Goal: Navigation & Orientation: Go to known website

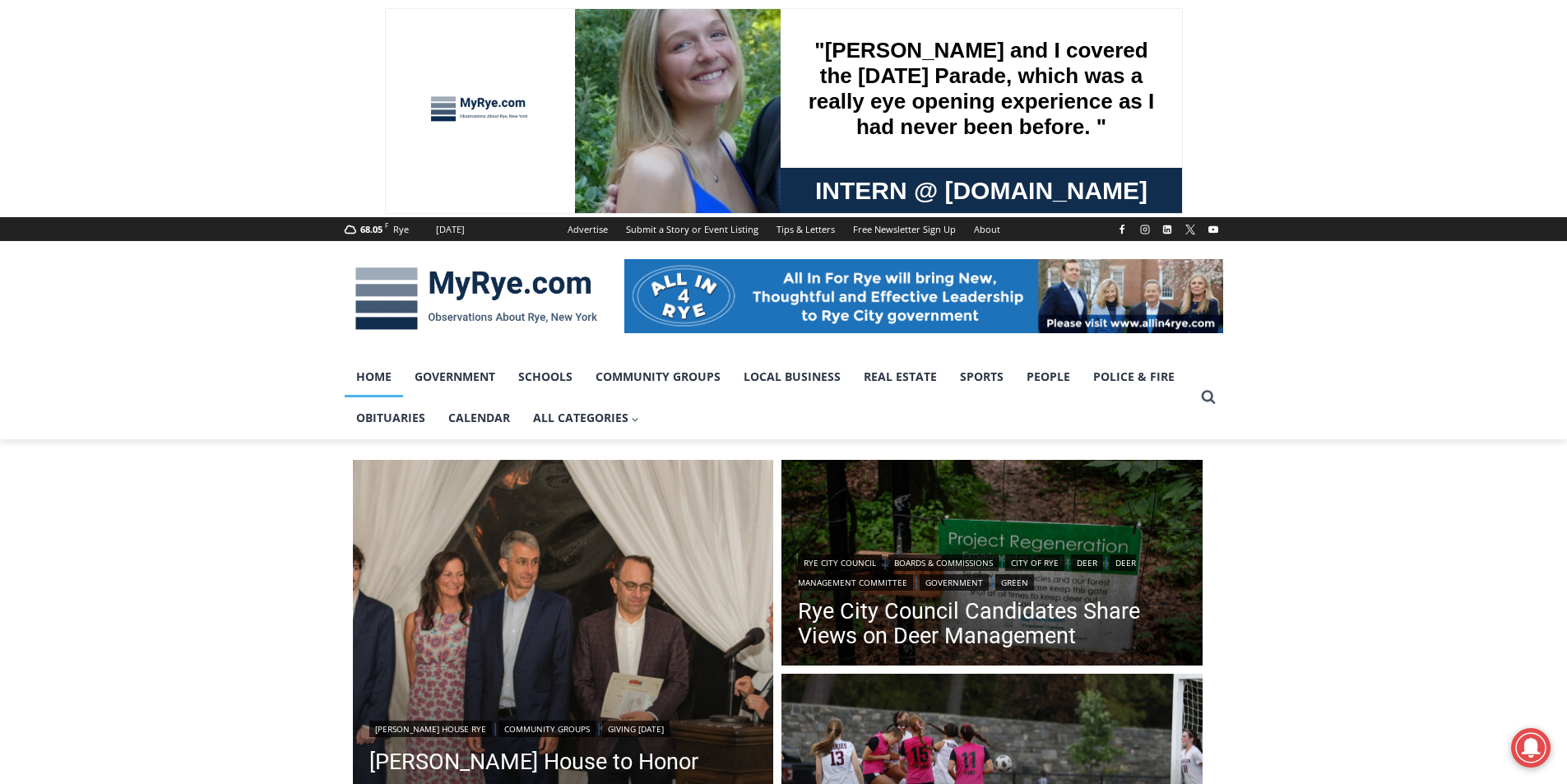
click at [0, 0] on div "Your Search is Over Everything You Need to Know About Rye for FREE in Your Inbo…" at bounding box center [0, 0] width 0 height 0
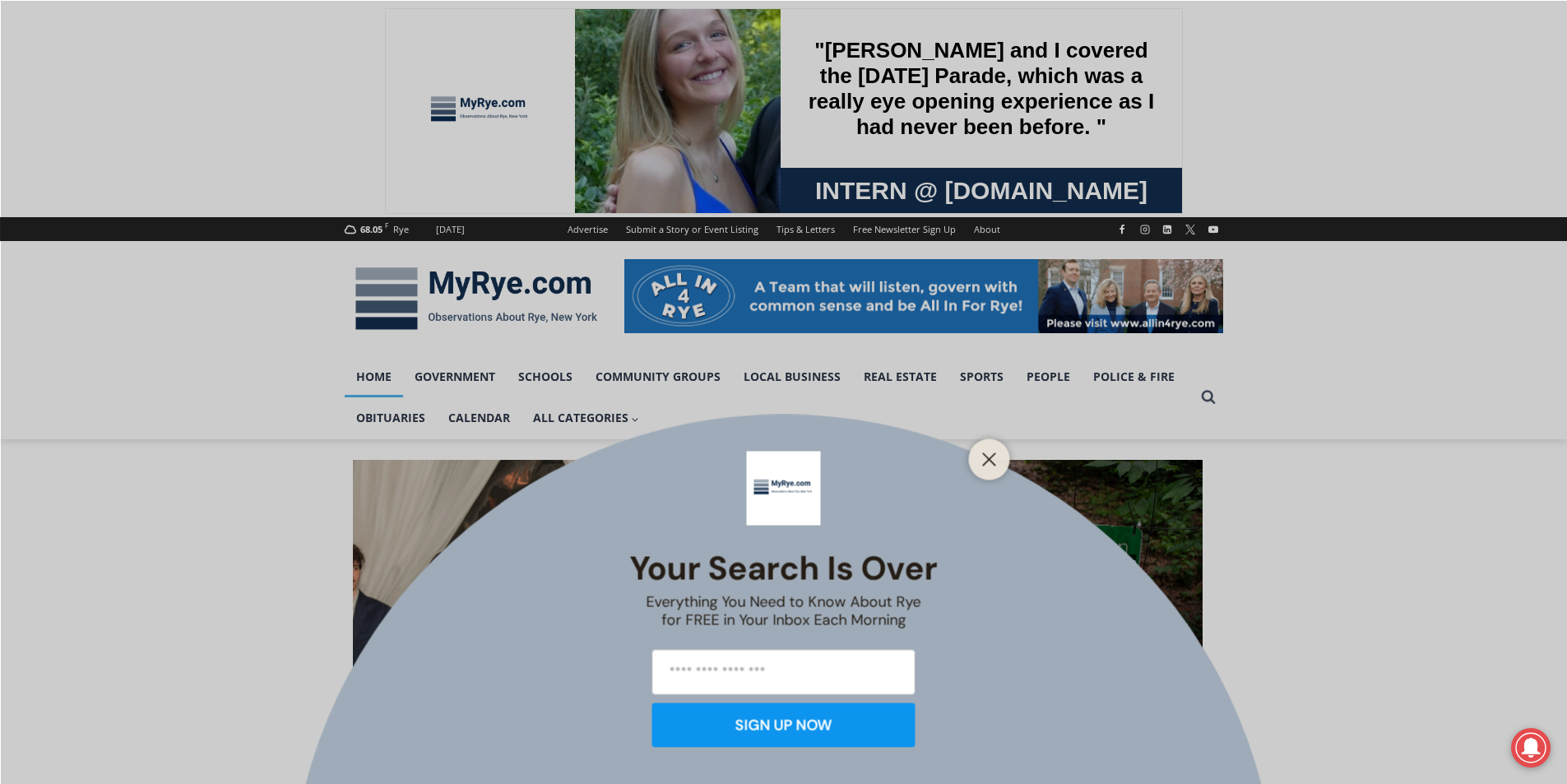
click at [505, 297] on div "Your Search is Over Everything You Need to Know About Rye for FREE in Your Inbo…" at bounding box center [784, 392] width 1567 height 784
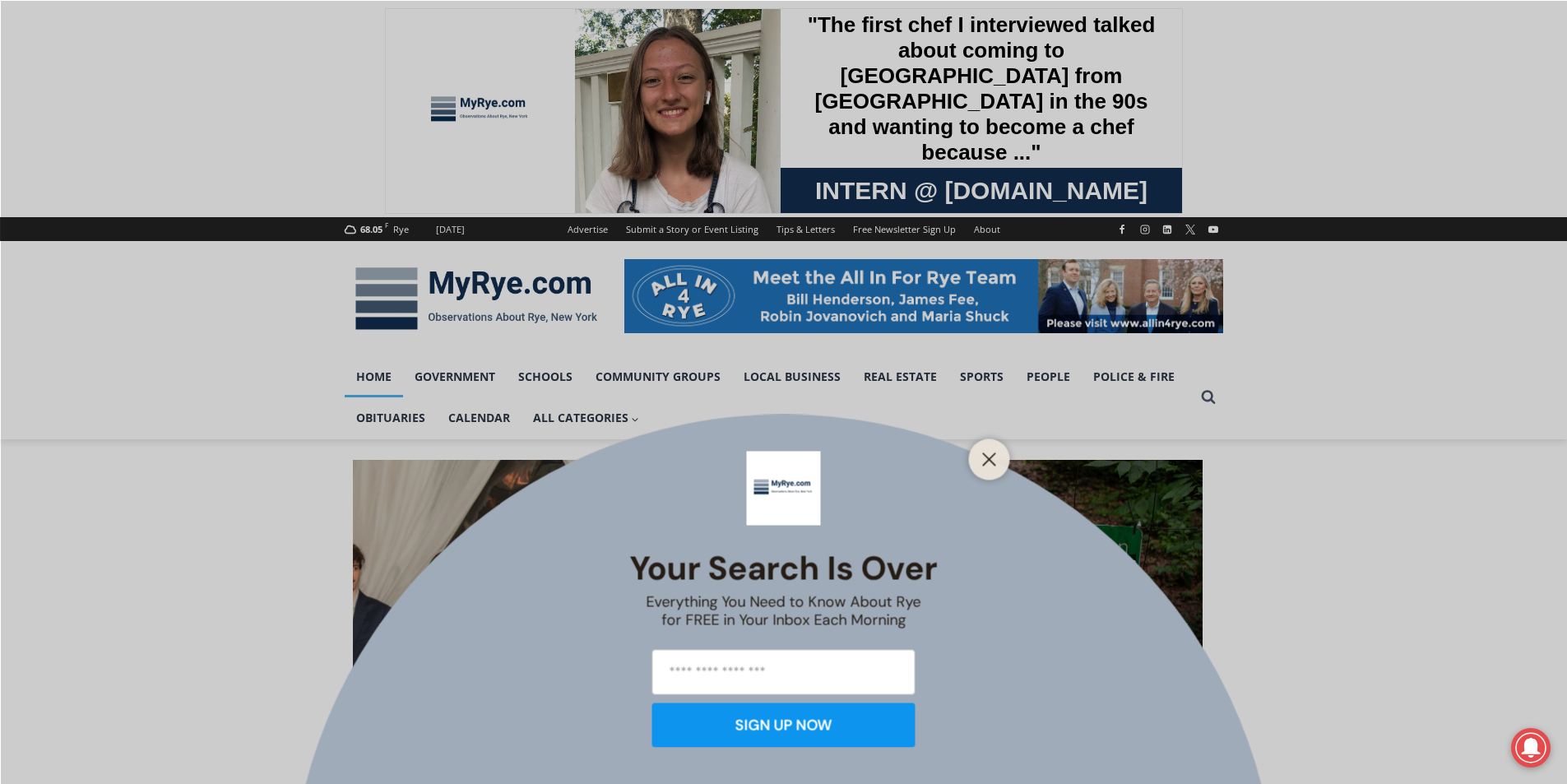
click at [984, 443] on div at bounding box center [989, 458] width 41 height 41
click at [975, 455] on div at bounding box center [989, 458] width 41 height 41
click at [980, 455] on button "Close" at bounding box center [989, 459] width 23 height 23
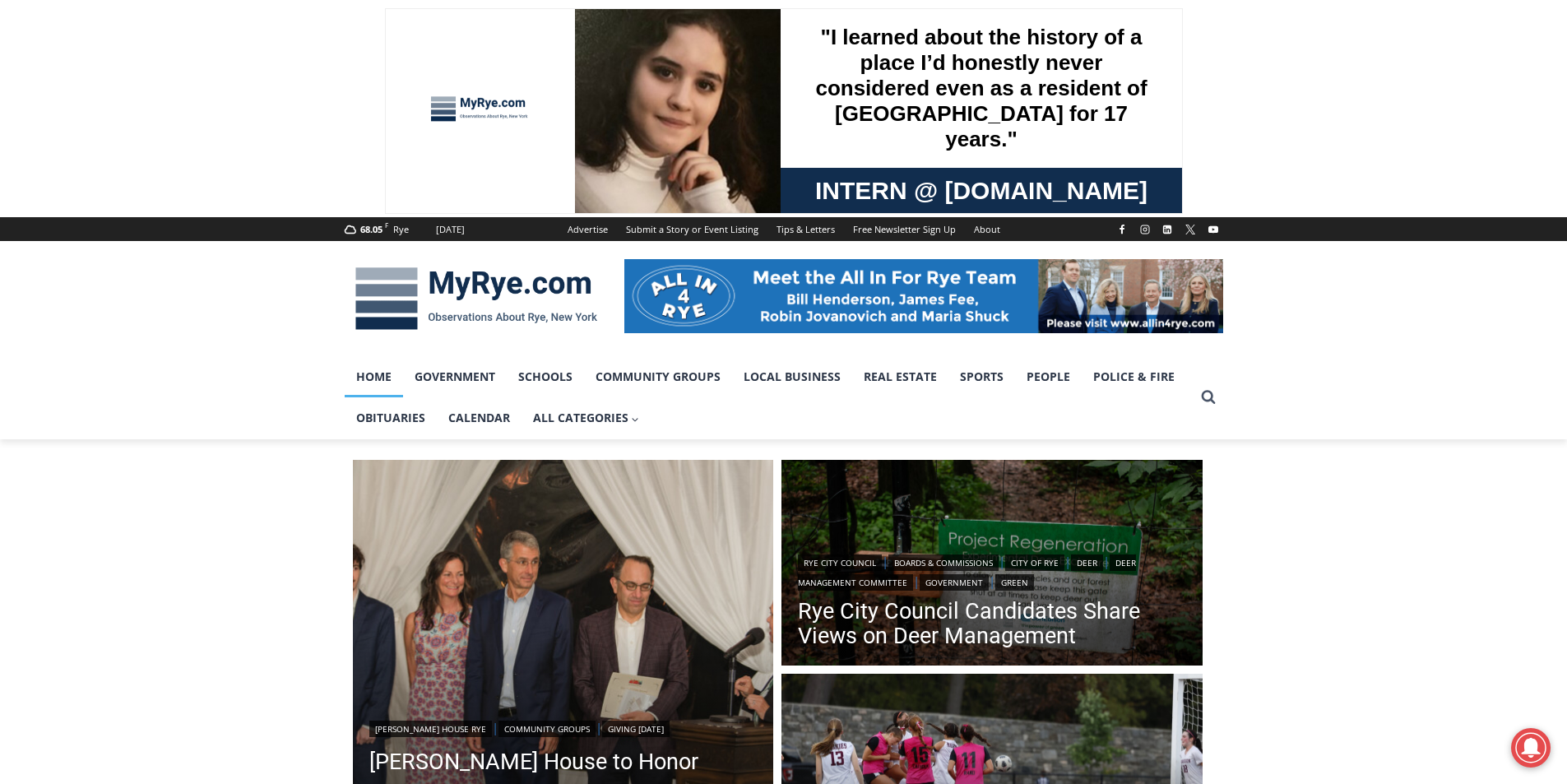
click at [486, 287] on img at bounding box center [475, 298] width 263 height 86
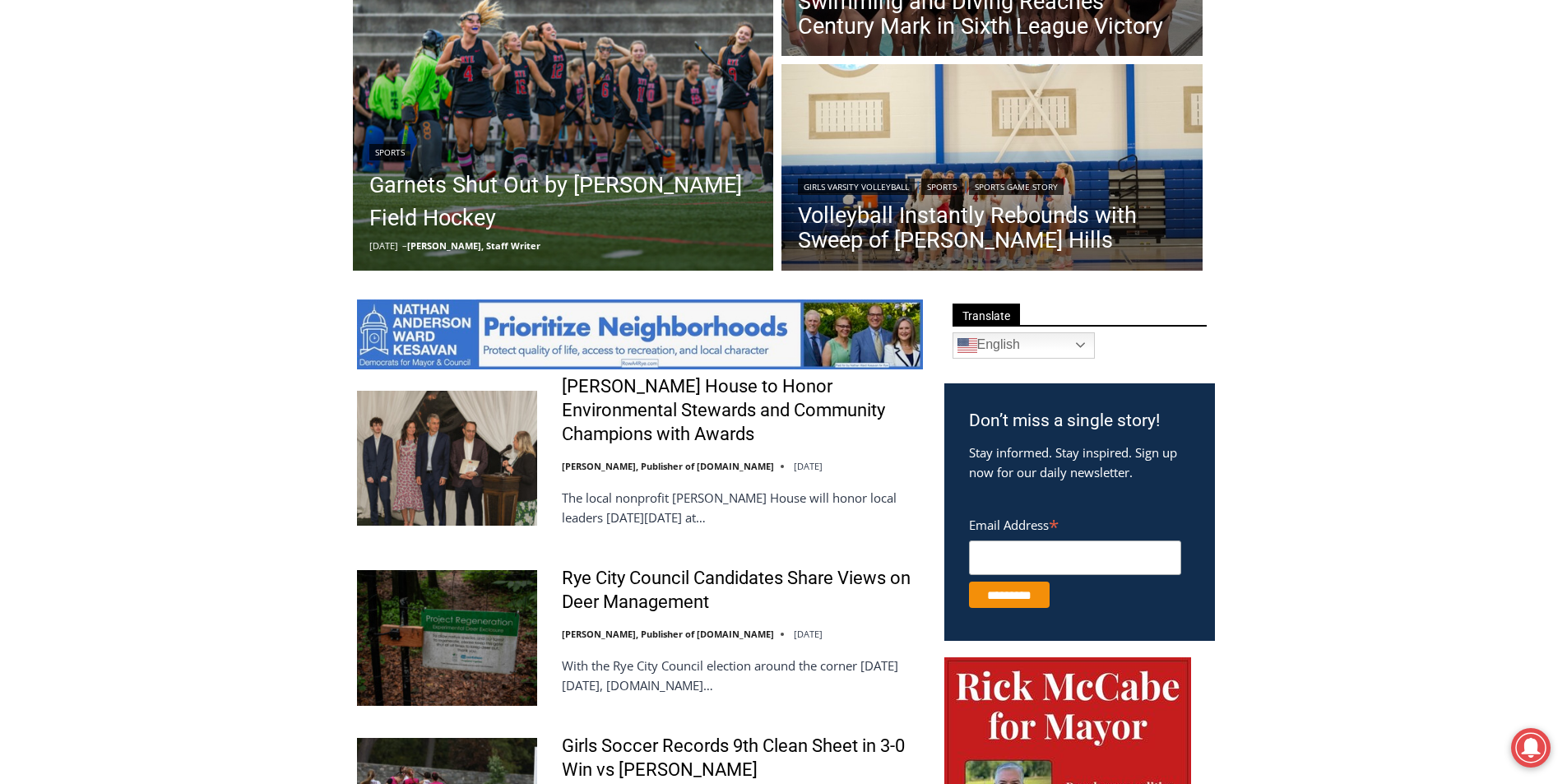
scroll to position [658, 0]
